Goal: Task Accomplishment & Management: Manage account settings

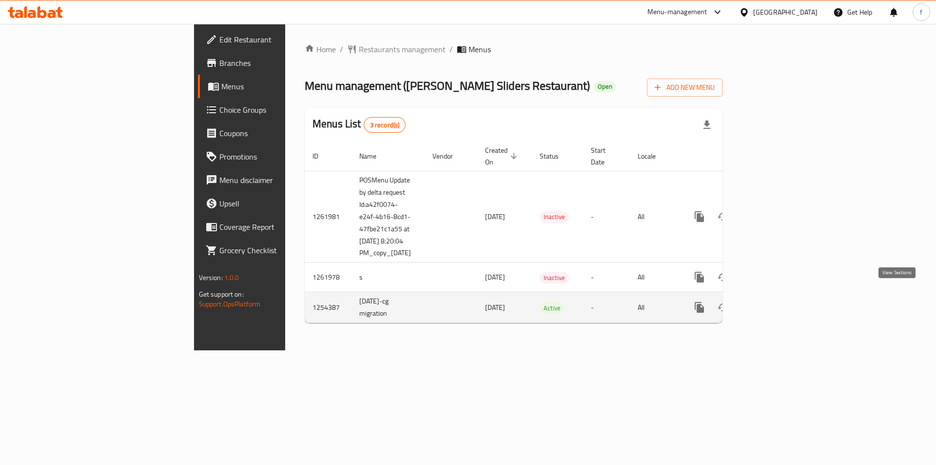
click at [776, 301] on icon "enhanced table" at bounding box center [770, 307] width 12 height 12
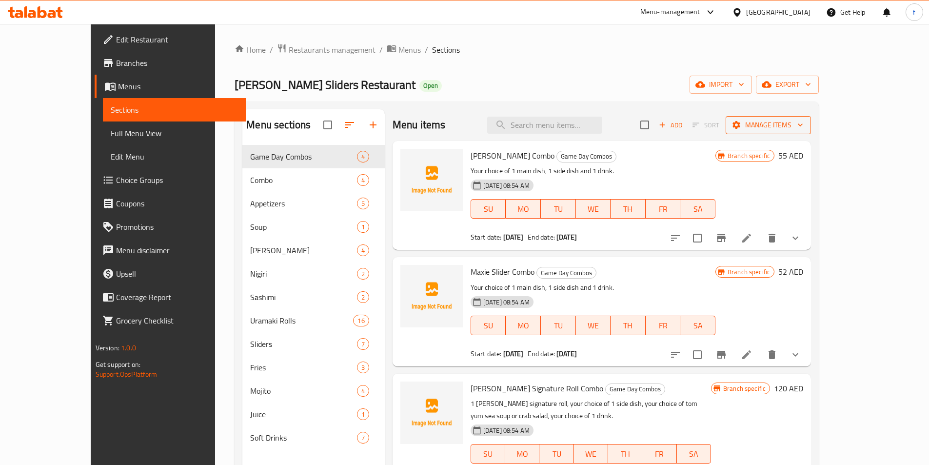
click at [803, 128] on span "Manage items" at bounding box center [769, 125] width 70 height 12
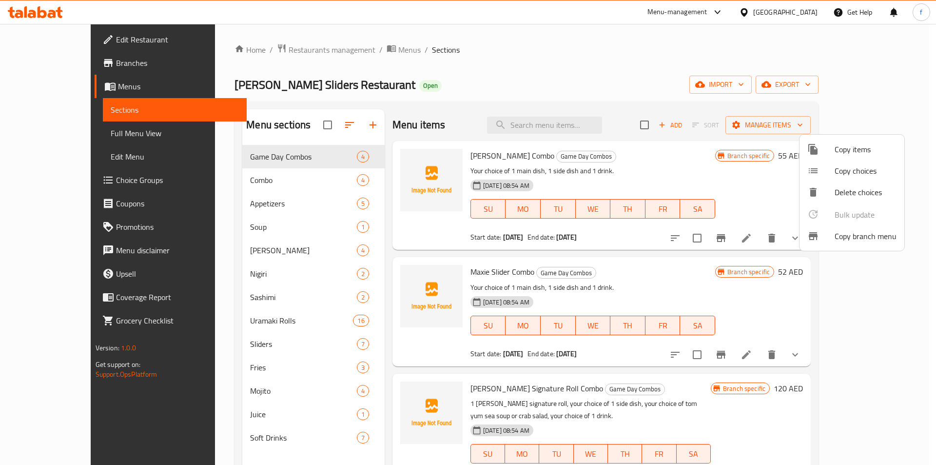
click at [829, 240] on div at bounding box center [821, 236] width 27 height 12
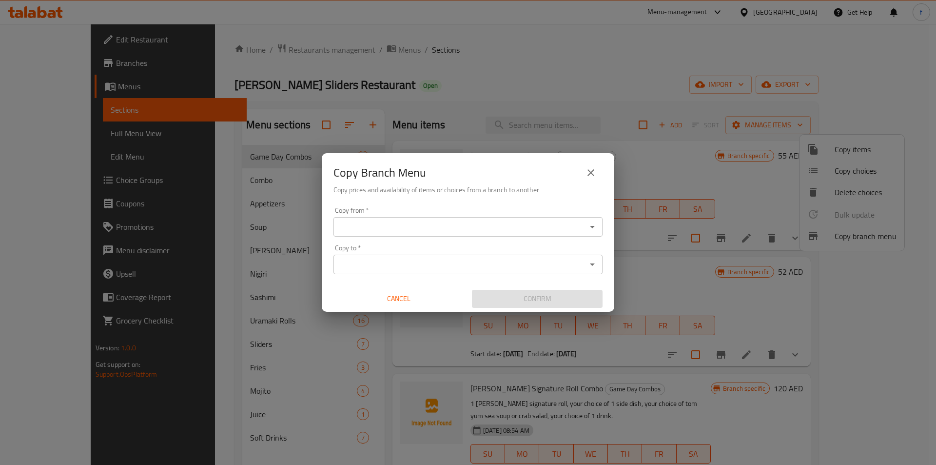
click at [376, 234] on div "Copy from *" at bounding box center [468, 227] width 269 height 20
click at [594, 227] on icon "Open" at bounding box center [592, 227] width 5 height 2
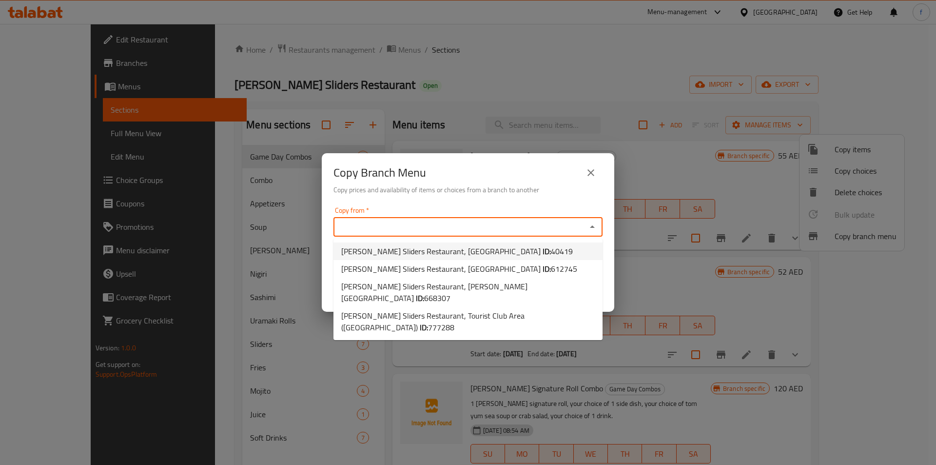
click at [543, 249] on b "ID:" at bounding box center [547, 251] width 8 height 15
type input "Maxie Sushi Sliders Restaurant, Shahama"
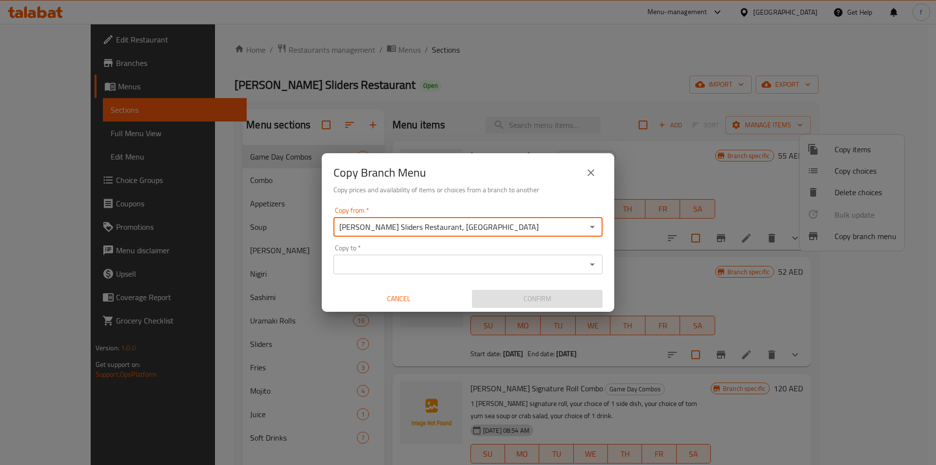
click at [590, 266] on icon "Open" at bounding box center [593, 264] width 12 height 12
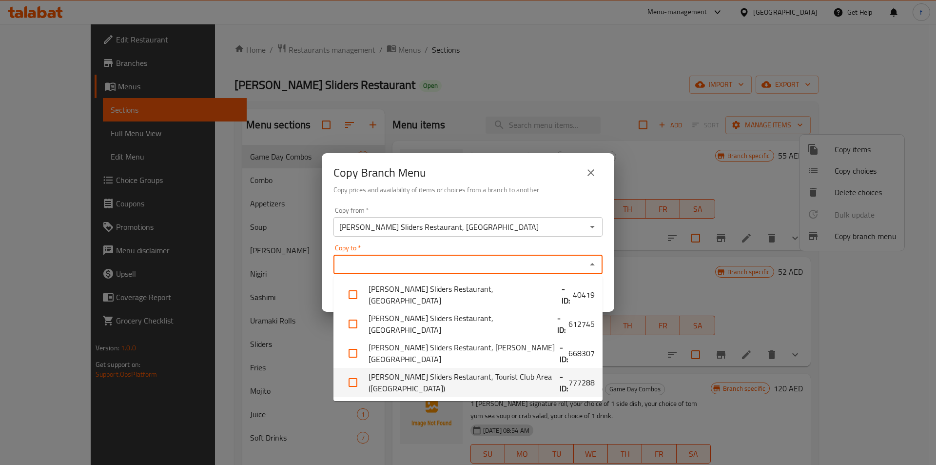
click at [390, 378] on li "Maxie Sushi Sliders Restaurant, Tourist Club Area (Al Zahiya) - ID: 777288" at bounding box center [468, 382] width 269 height 29
checkbox input "true"
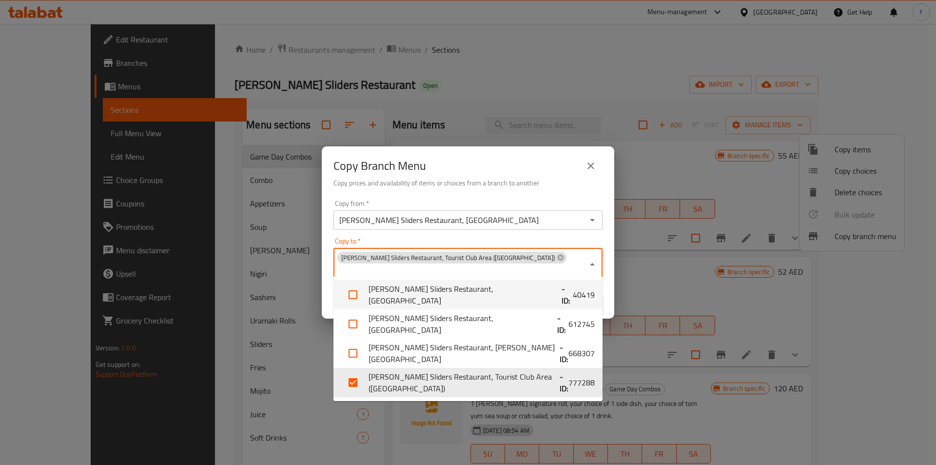
click at [654, 266] on div "Copy Branch Menu Copy prices and availability of items or choices from a branch…" at bounding box center [468, 232] width 936 height 465
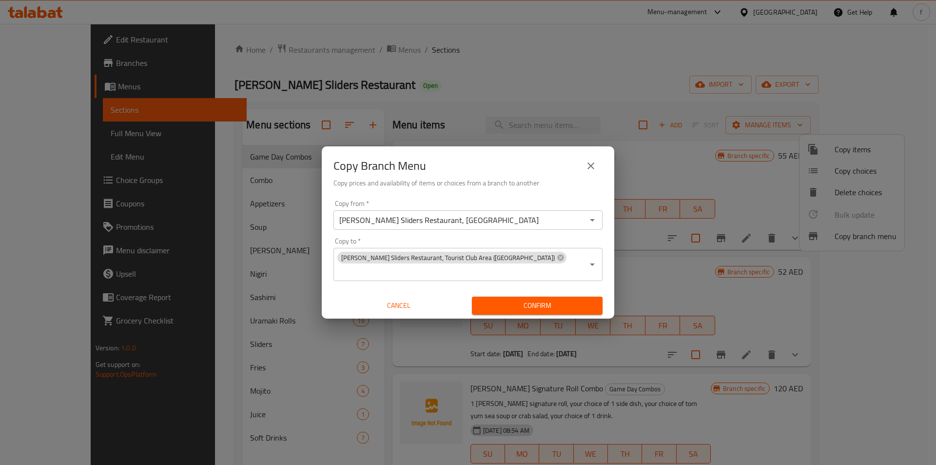
click at [537, 300] on span "Confirm" at bounding box center [537, 305] width 115 height 12
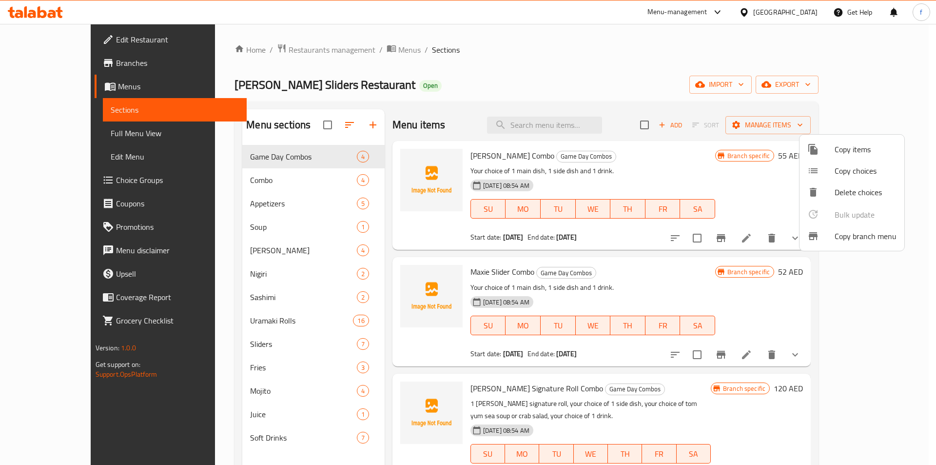
click at [77, 133] on div at bounding box center [468, 232] width 936 height 465
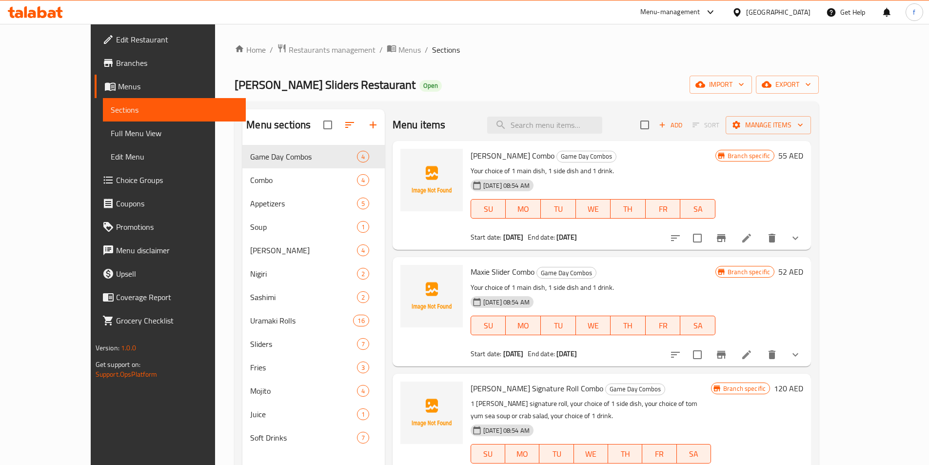
click at [111, 133] on span "Full Menu View" at bounding box center [174, 133] width 127 height 12
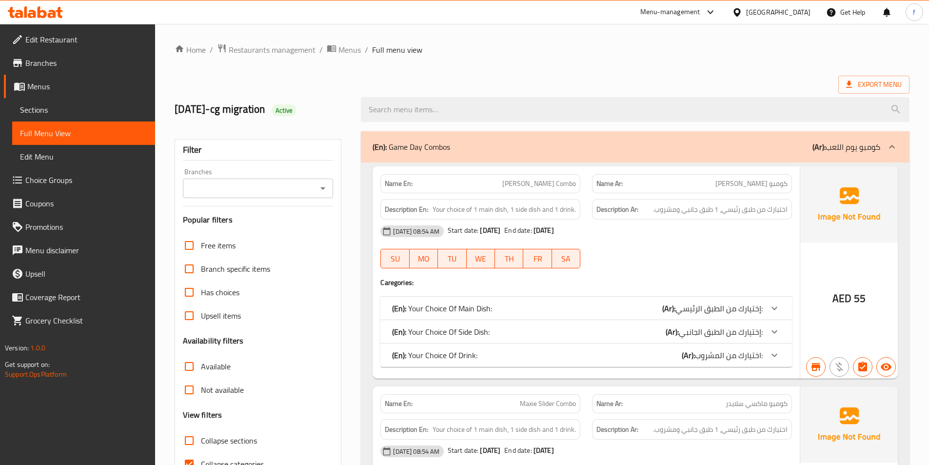
click at [509, 80] on div "Export Menu" at bounding box center [542, 85] width 735 height 18
click at [399, 182] on strong "Name En:" at bounding box center [399, 184] width 28 height 10
copy strong "Name En:"
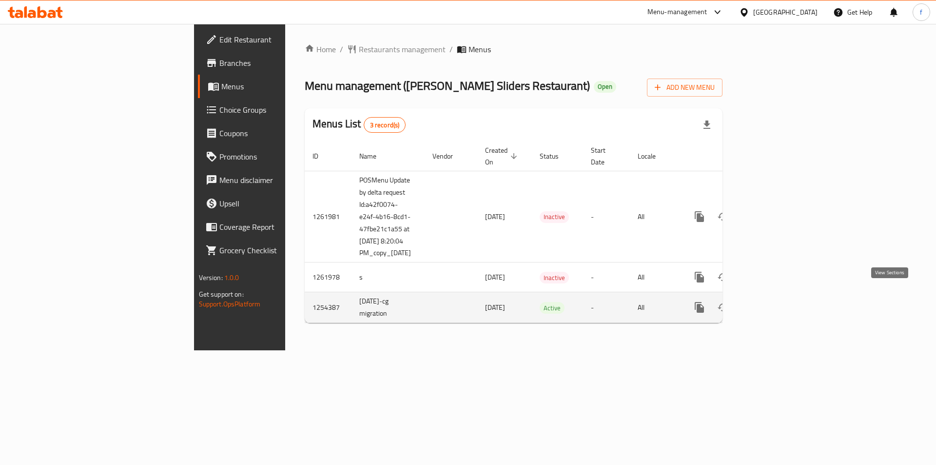
click at [782, 305] on link "enhanced table" at bounding box center [769, 307] width 23 height 23
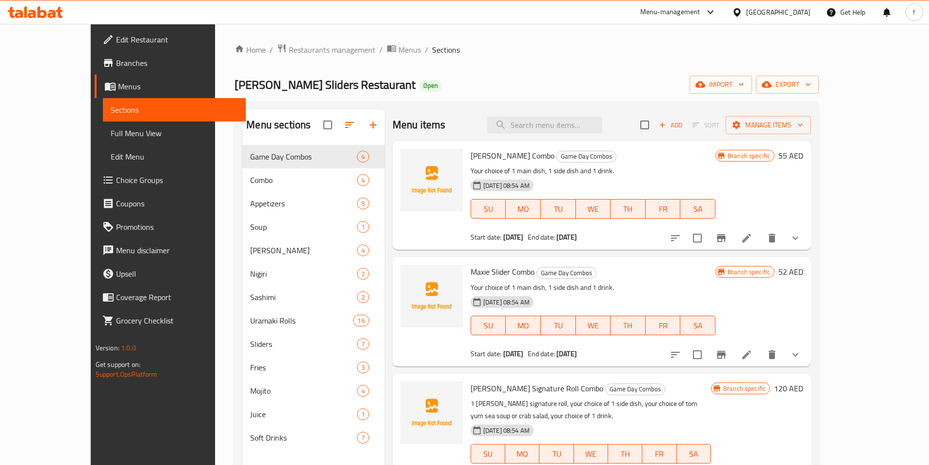
drag, startPoint x: 59, startPoint y: 138, endPoint x: 757, endPoint y: 75, distance: 701.7
click at [111, 138] on span "Full Menu View" at bounding box center [174, 133] width 127 height 12
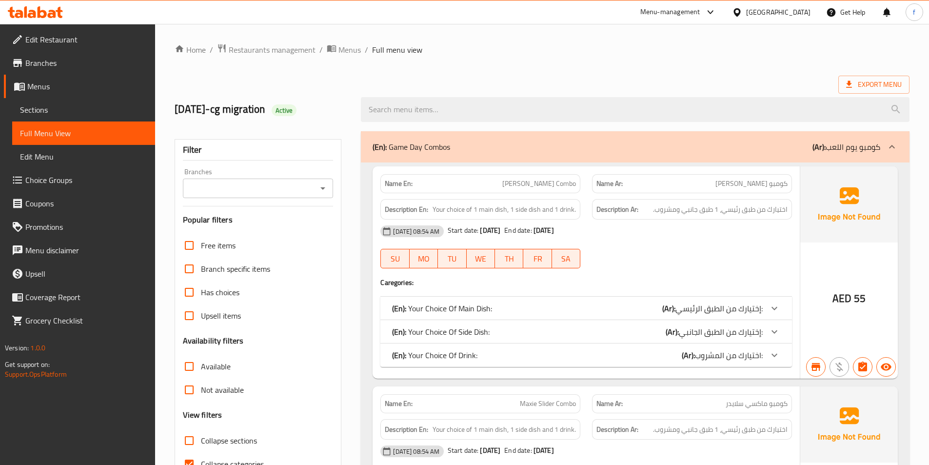
click at [410, 213] on strong "Description En:" at bounding box center [406, 209] width 43 height 12
copy strong "Description En:"
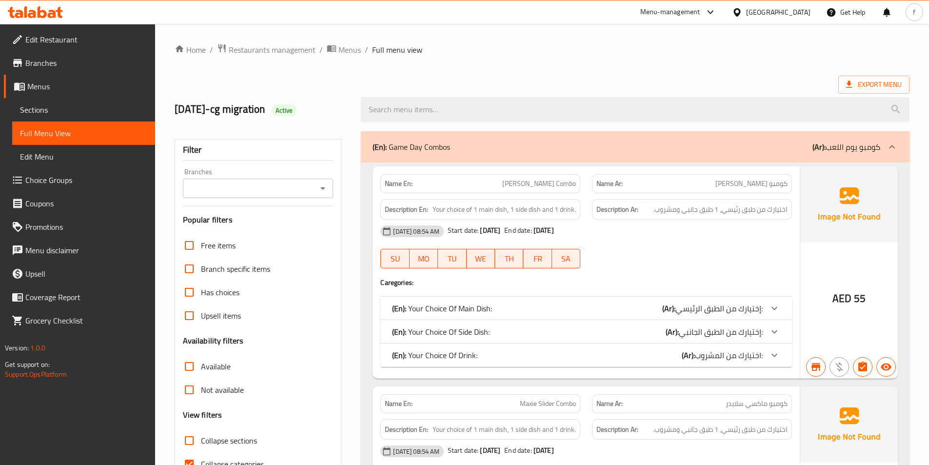
click at [61, 67] on span "Branches" at bounding box center [86, 63] width 122 height 12
